Goal: Information Seeking & Learning: Learn about a topic

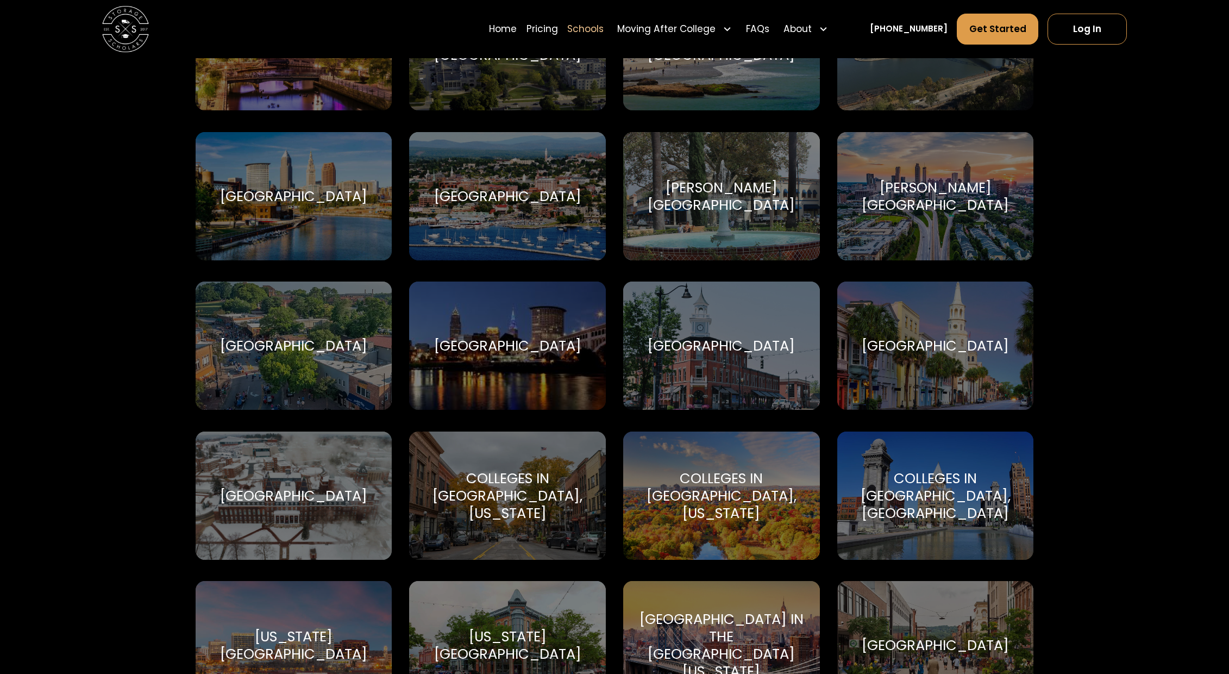
scroll to position [1055, 0]
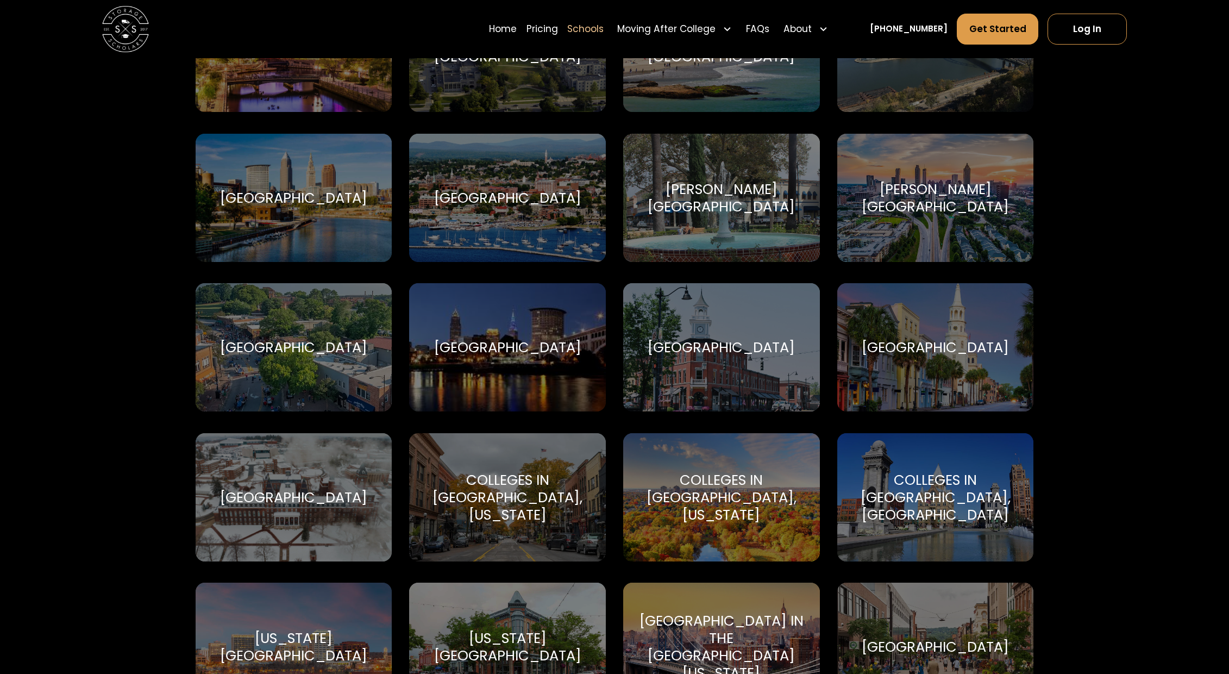
click at [349, 344] on div "[GEOGRAPHIC_DATA]" at bounding box center [293, 347] width 147 height 17
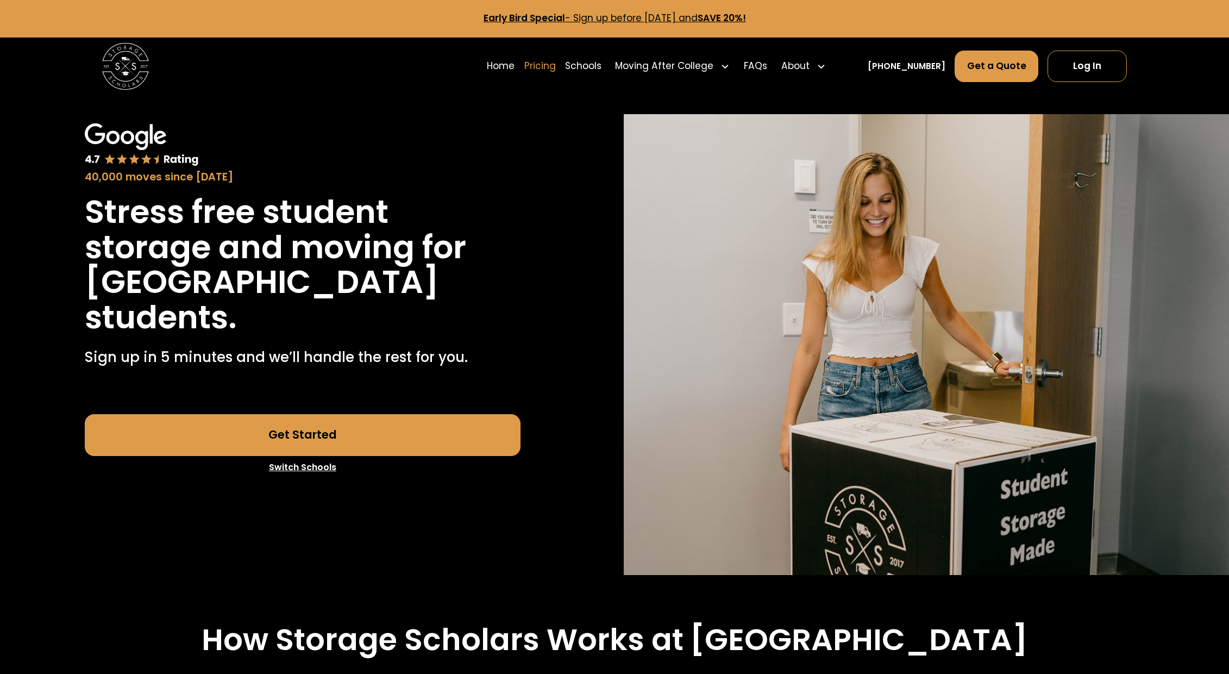
click at [556, 65] on link "Pricing" at bounding box center [540, 66] width 32 height 33
click at [515, 69] on link "Home" at bounding box center [501, 66] width 28 height 33
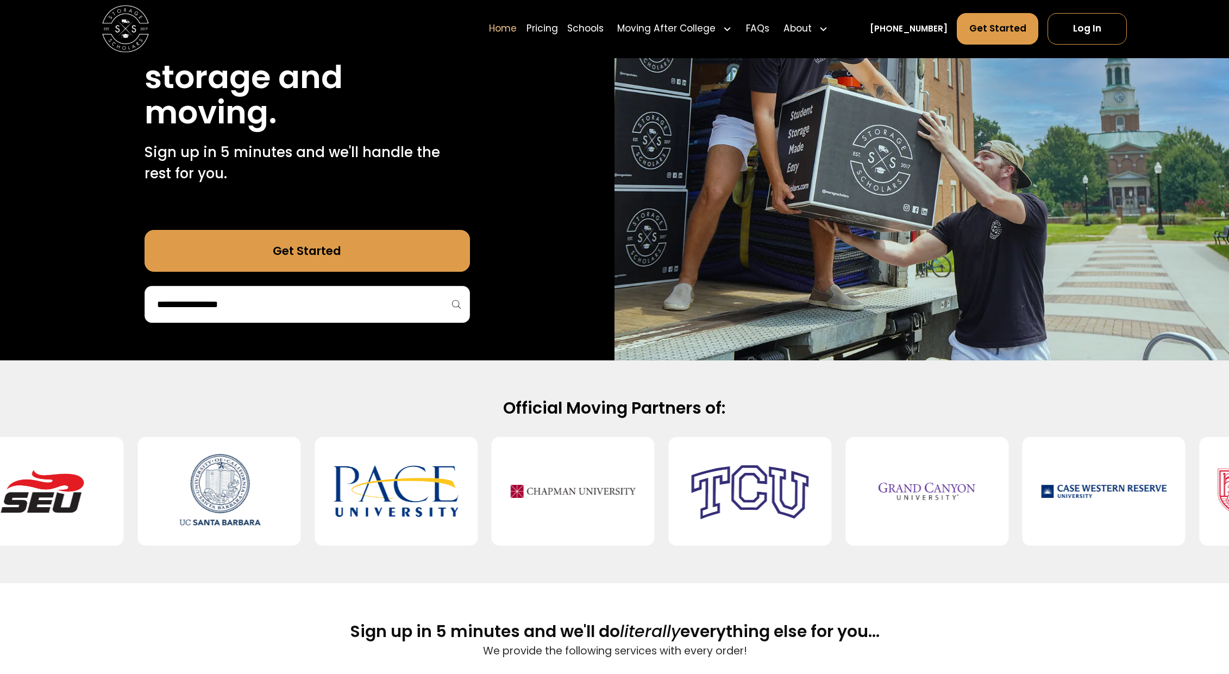
scroll to position [146, 0]
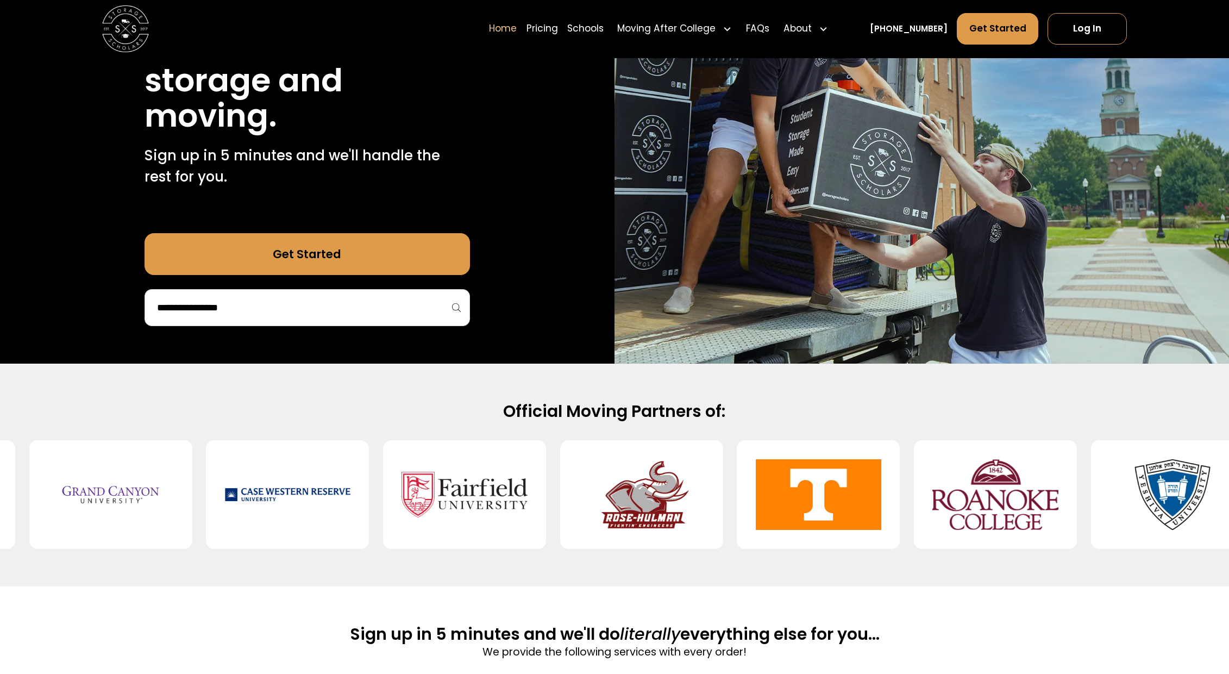
drag, startPoint x: 1132, startPoint y: 513, endPoint x: 972, endPoint y: 524, distance: 160.6
click at [972, 524] on img at bounding box center [995, 495] width 126 height 90
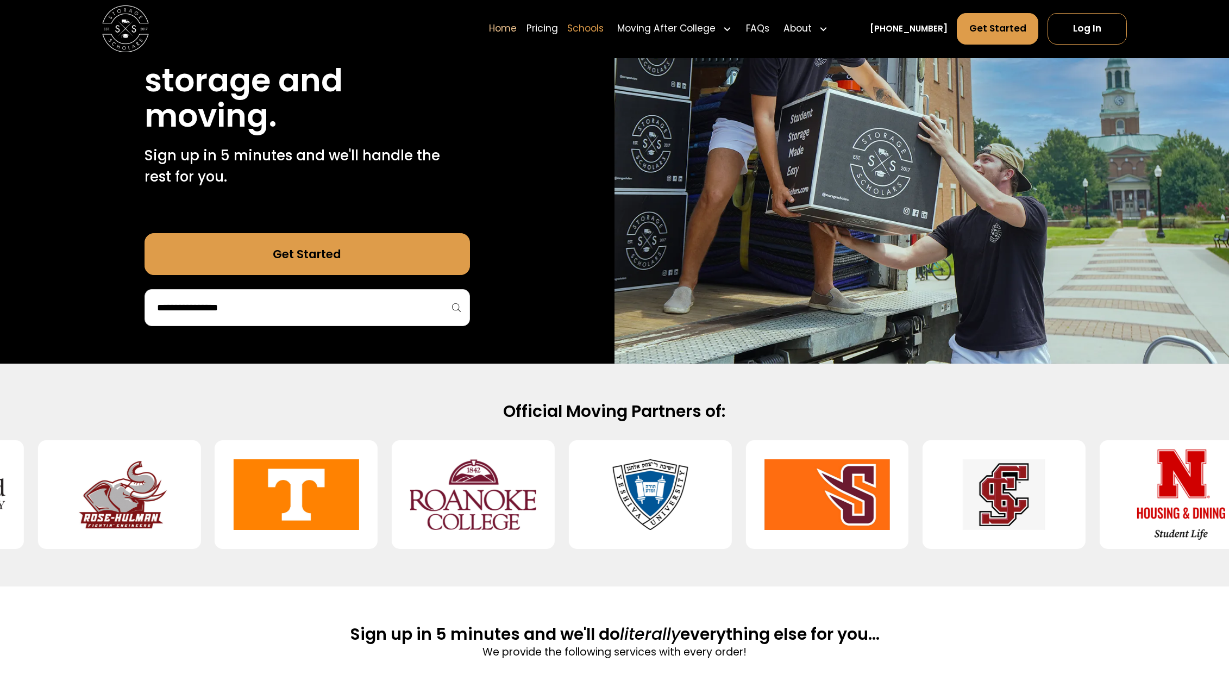
click at [600, 27] on link "Schools" at bounding box center [585, 29] width 36 height 33
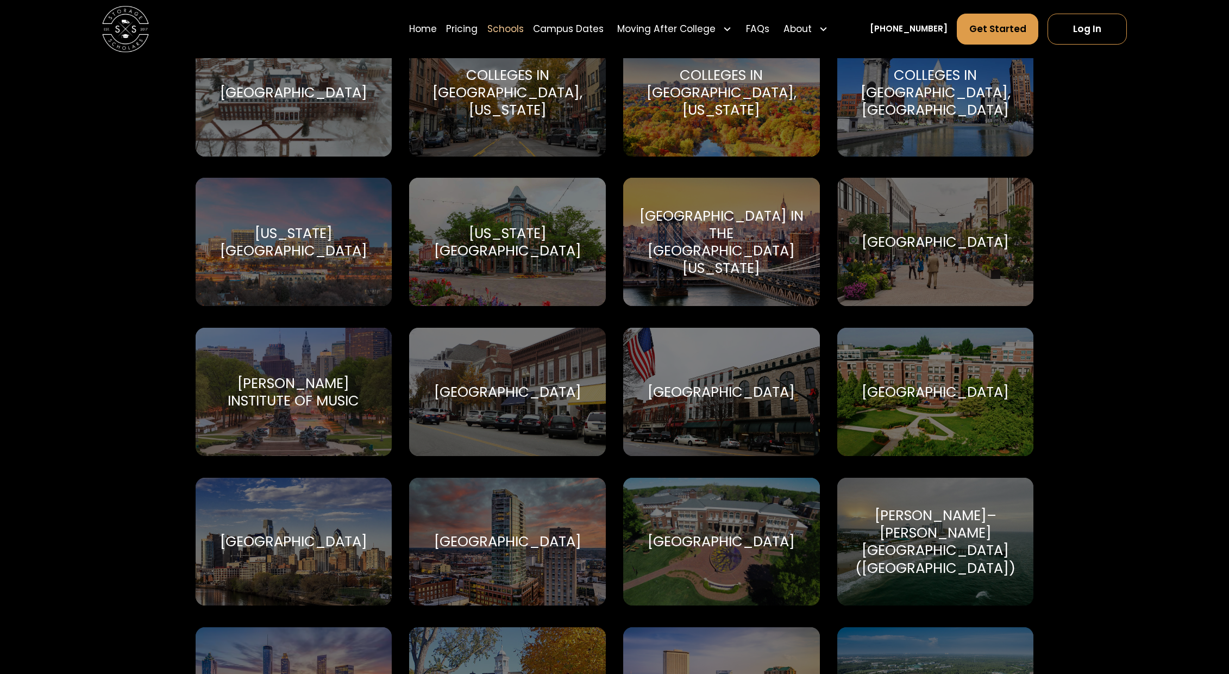
scroll to position [1276, 0]
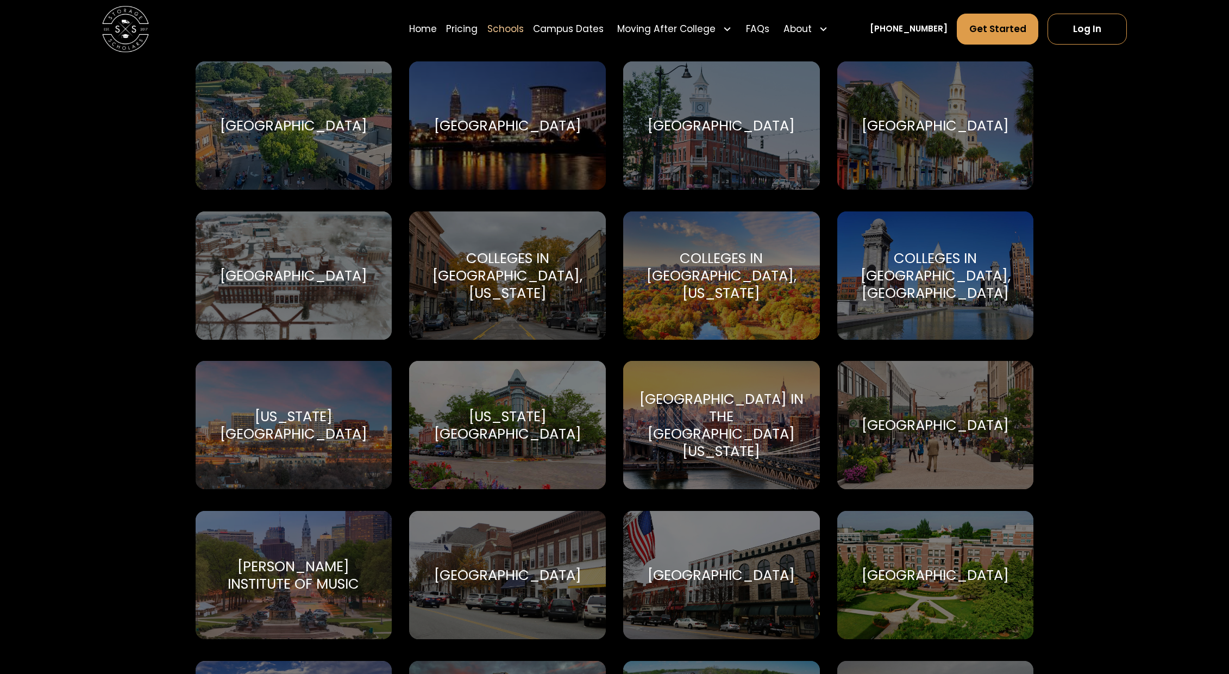
click at [334, 164] on div "Clemson University Clemson University" at bounding box center [294, 125] width 197 height 128
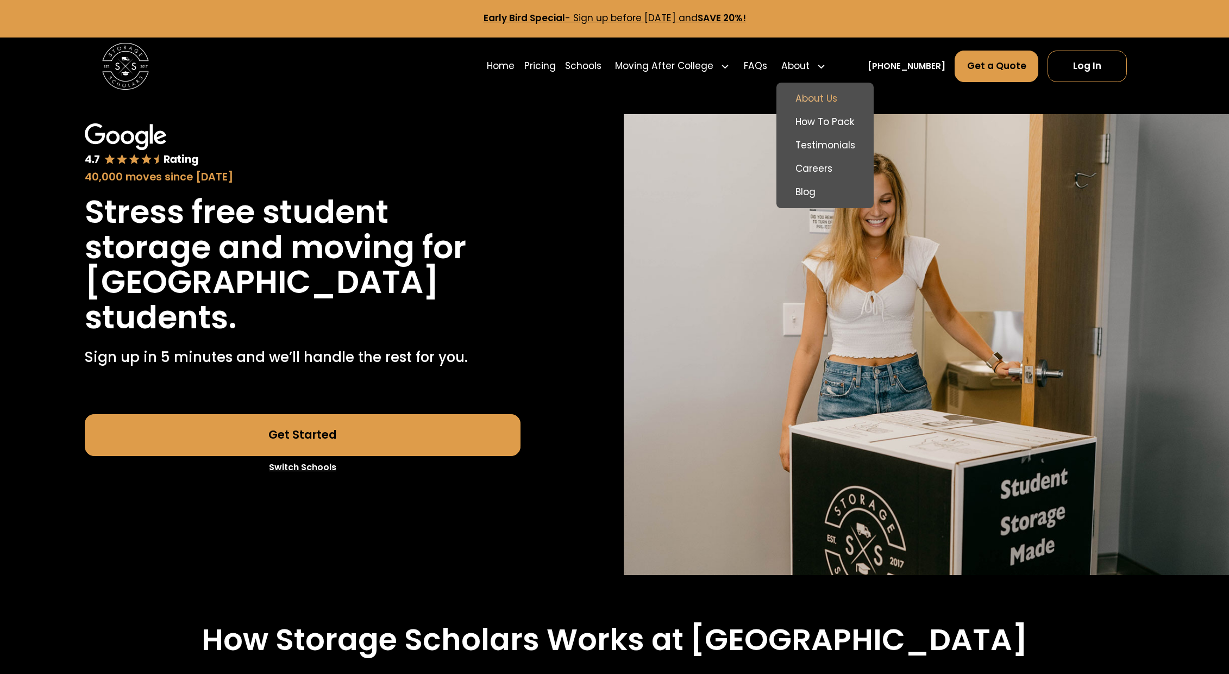
click at [840, 94] on link "About Us" at bounding box center [824, 98] width 87 height 23
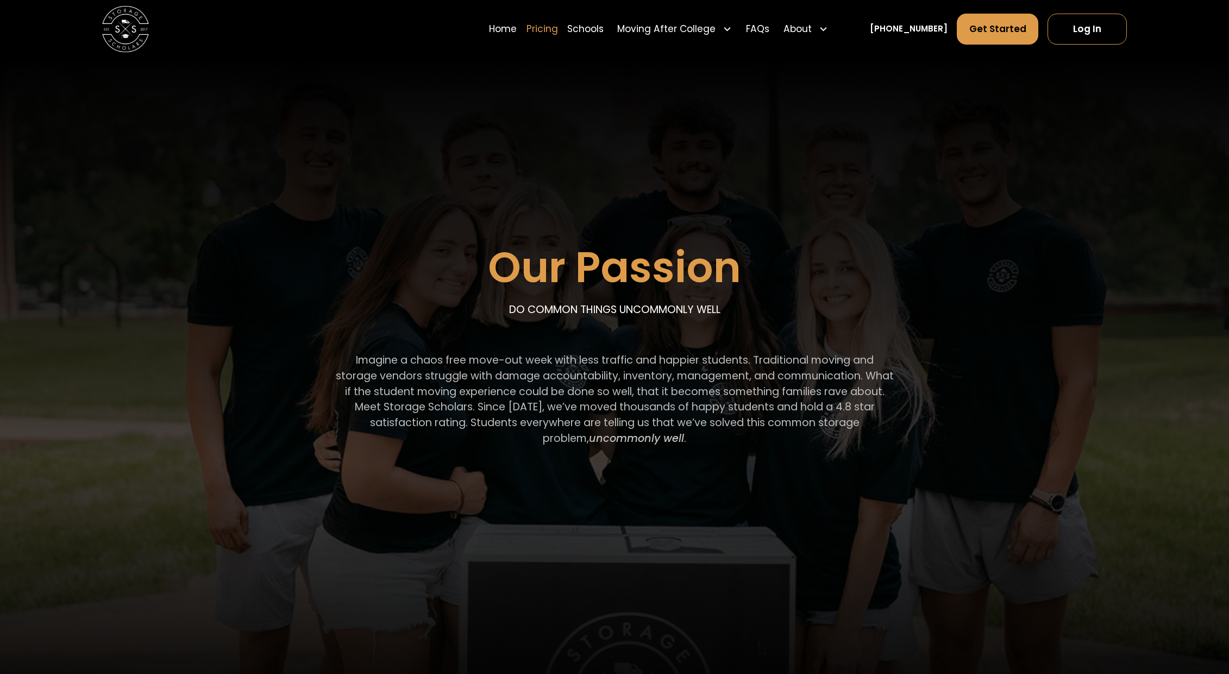
click at [558, 29] on link "Pricing" at bounding box center [543, 29] width 32 height 33
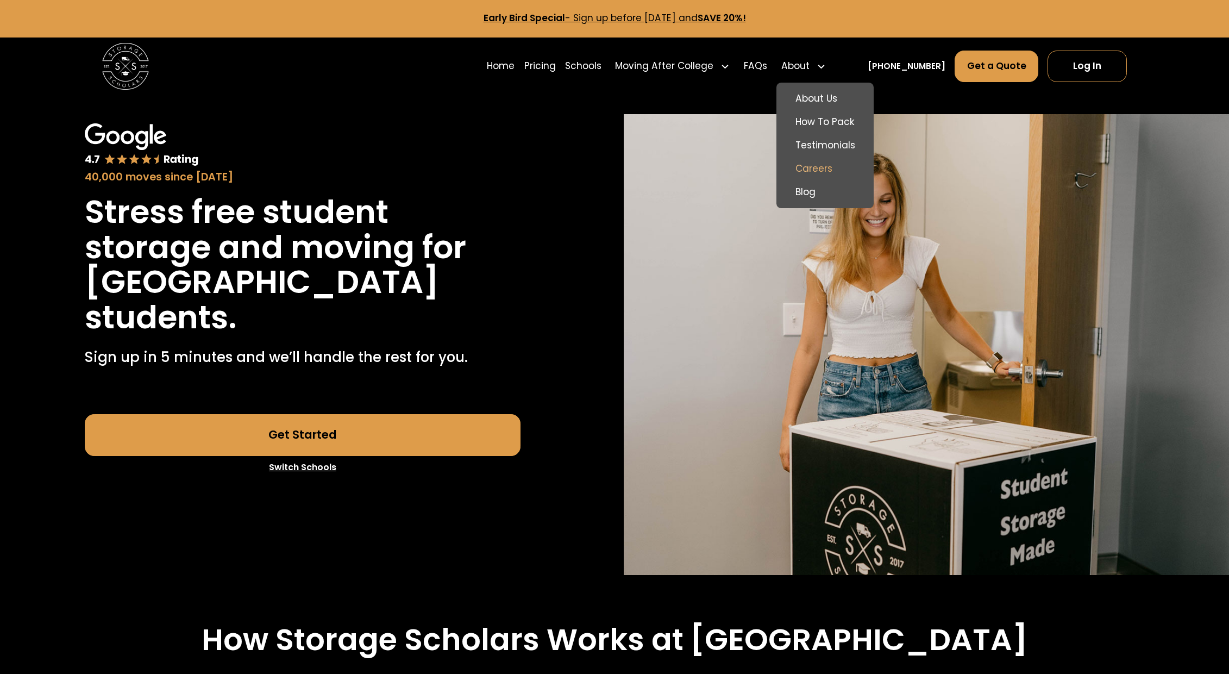
click at [839, 167] on link "Careers" at bounding box center [824, 168] width 87 height 23
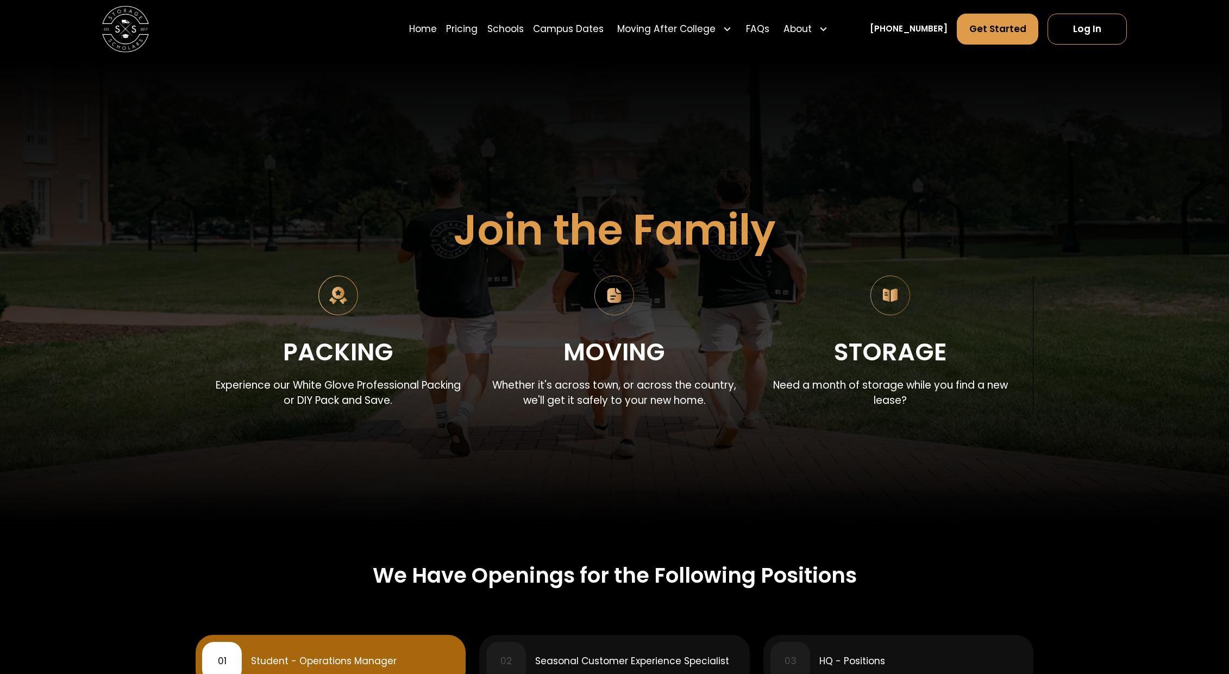
click at [120, 32] on img "home" at bounding box center [125, 29] width 47 height 47
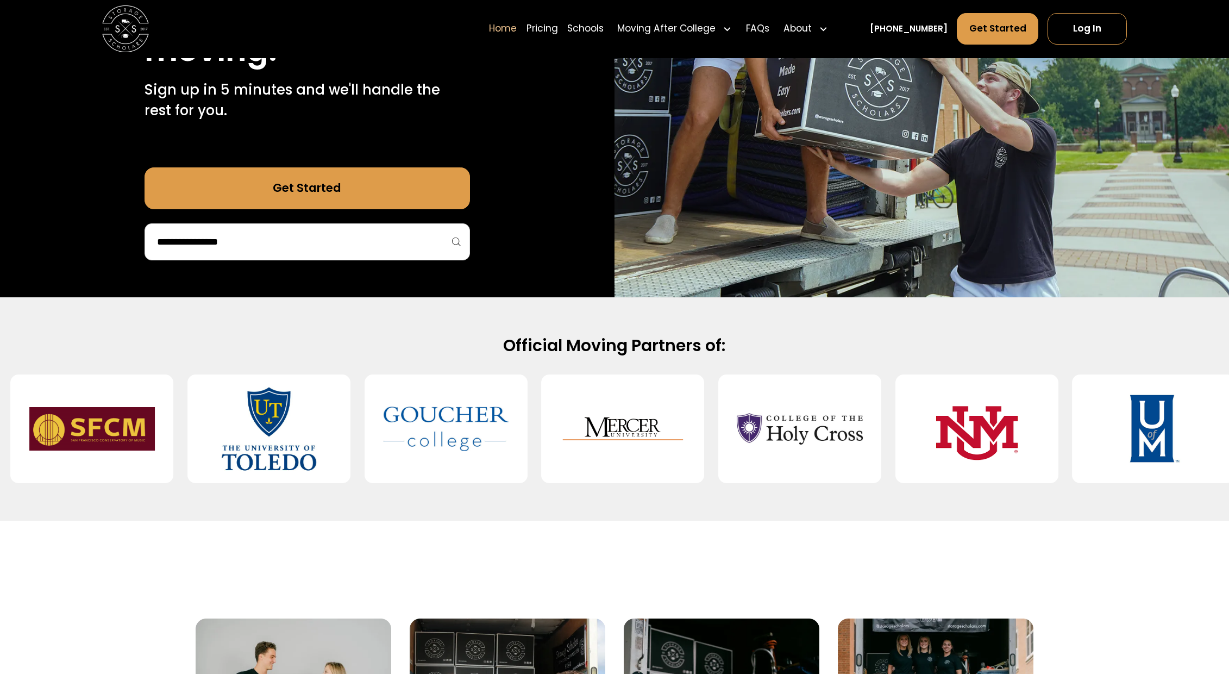
scroll to position [499, 0]
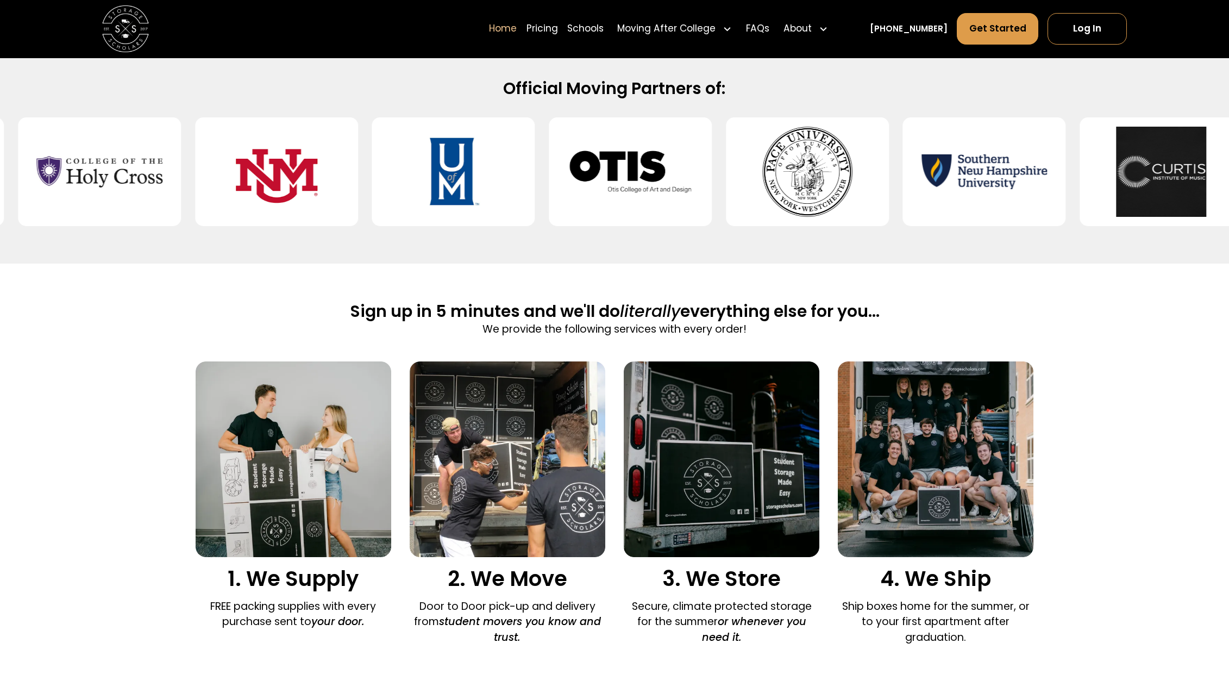
click at [875, 193] on div at bounding box center [807, 171] width 163 height 109
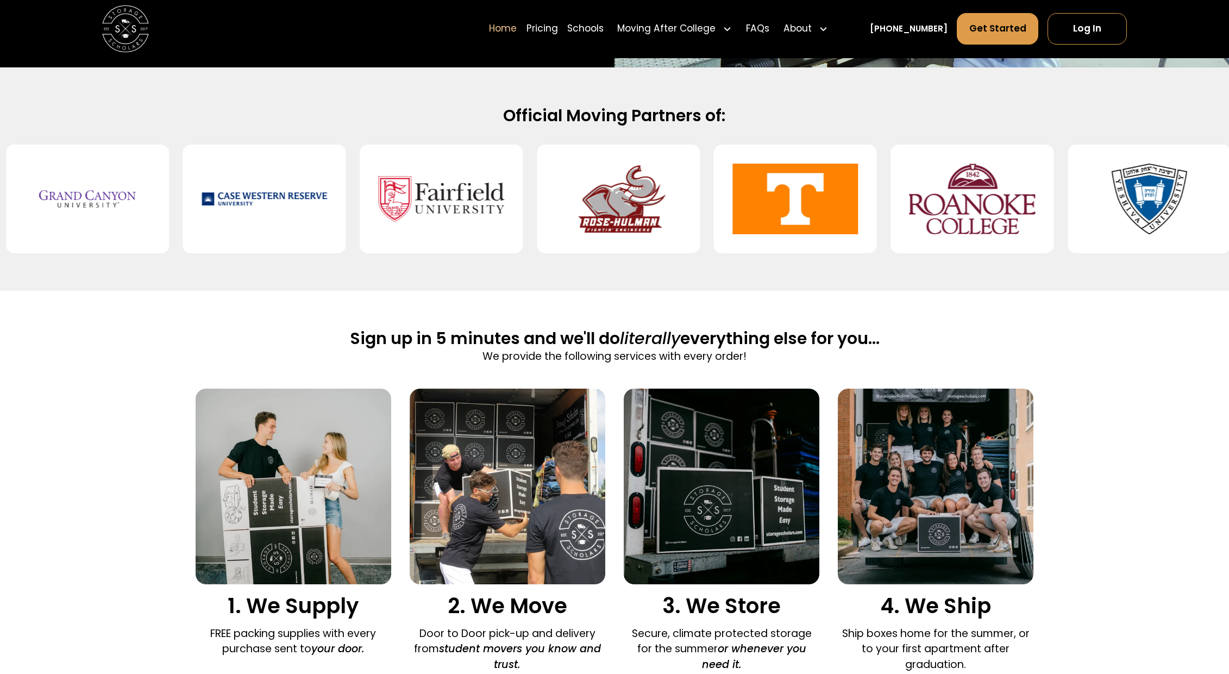
scroll to position [0, 0]
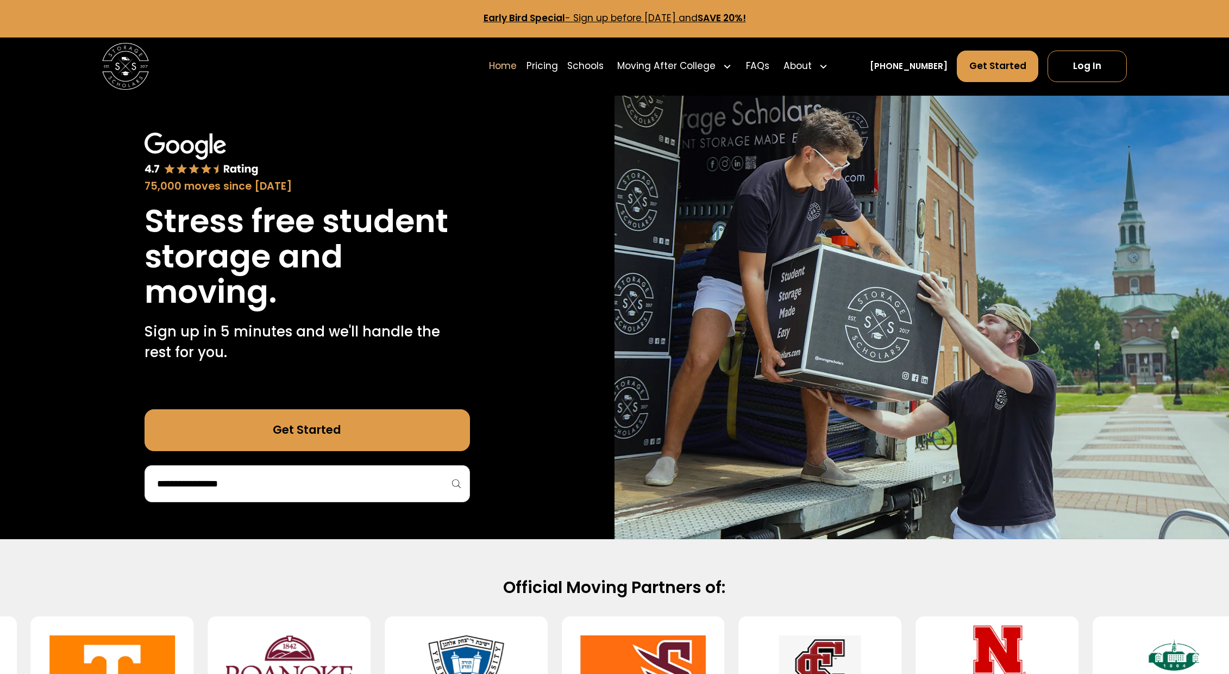
drag, startPoint x: 903, startPoint y: 186, endPoint x: 95, endPoint y: 1, distance: 828.4
